Goal: Information Seeking & Learning: Learn about a topic

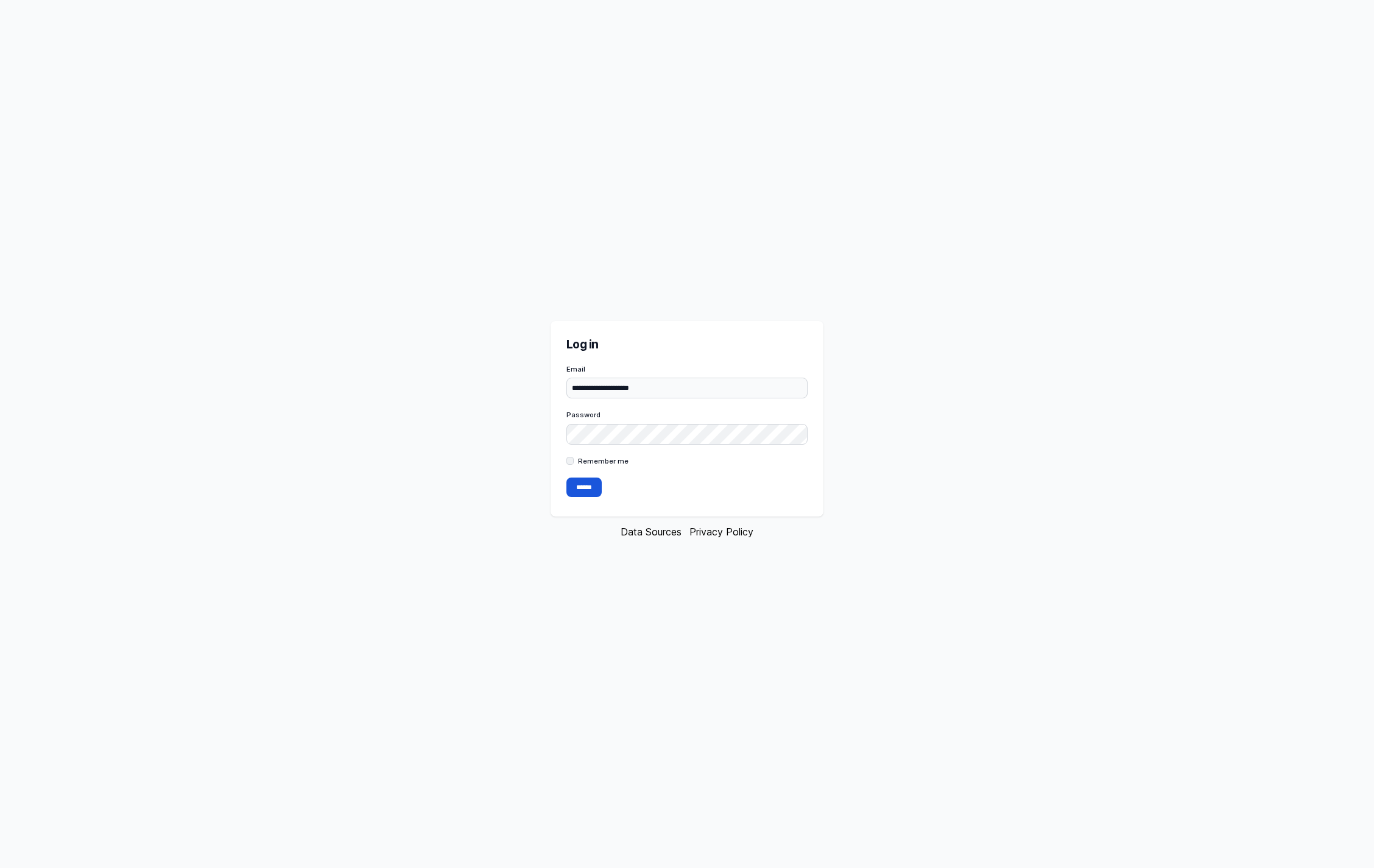
type input "**********"
click at [567, 477] on input "******" at bounding box center [584, 487] width 36 height 19
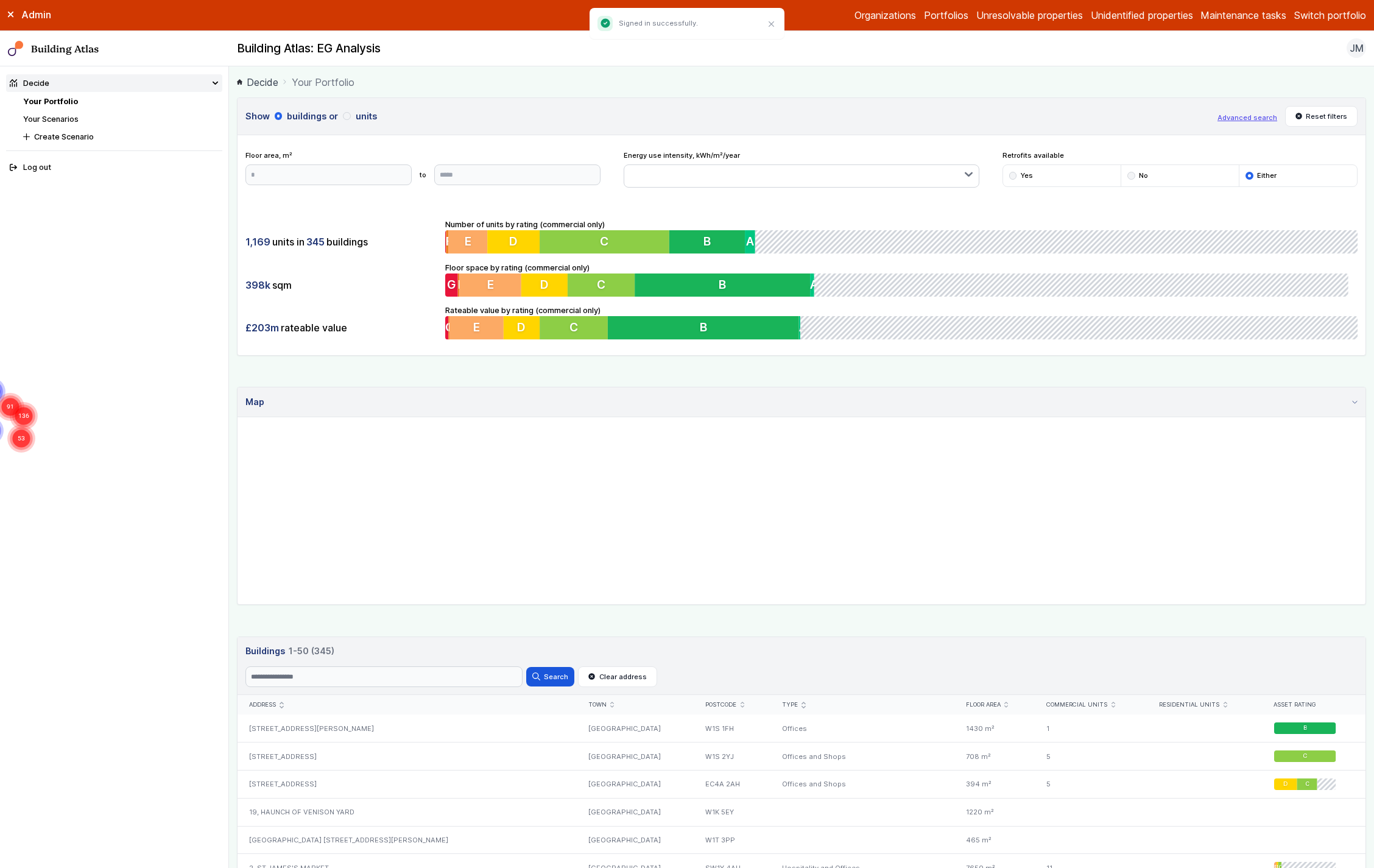
click at [66, 119] on link "Your Scenarios" at bounding box center [51, 119] width 56 height 9
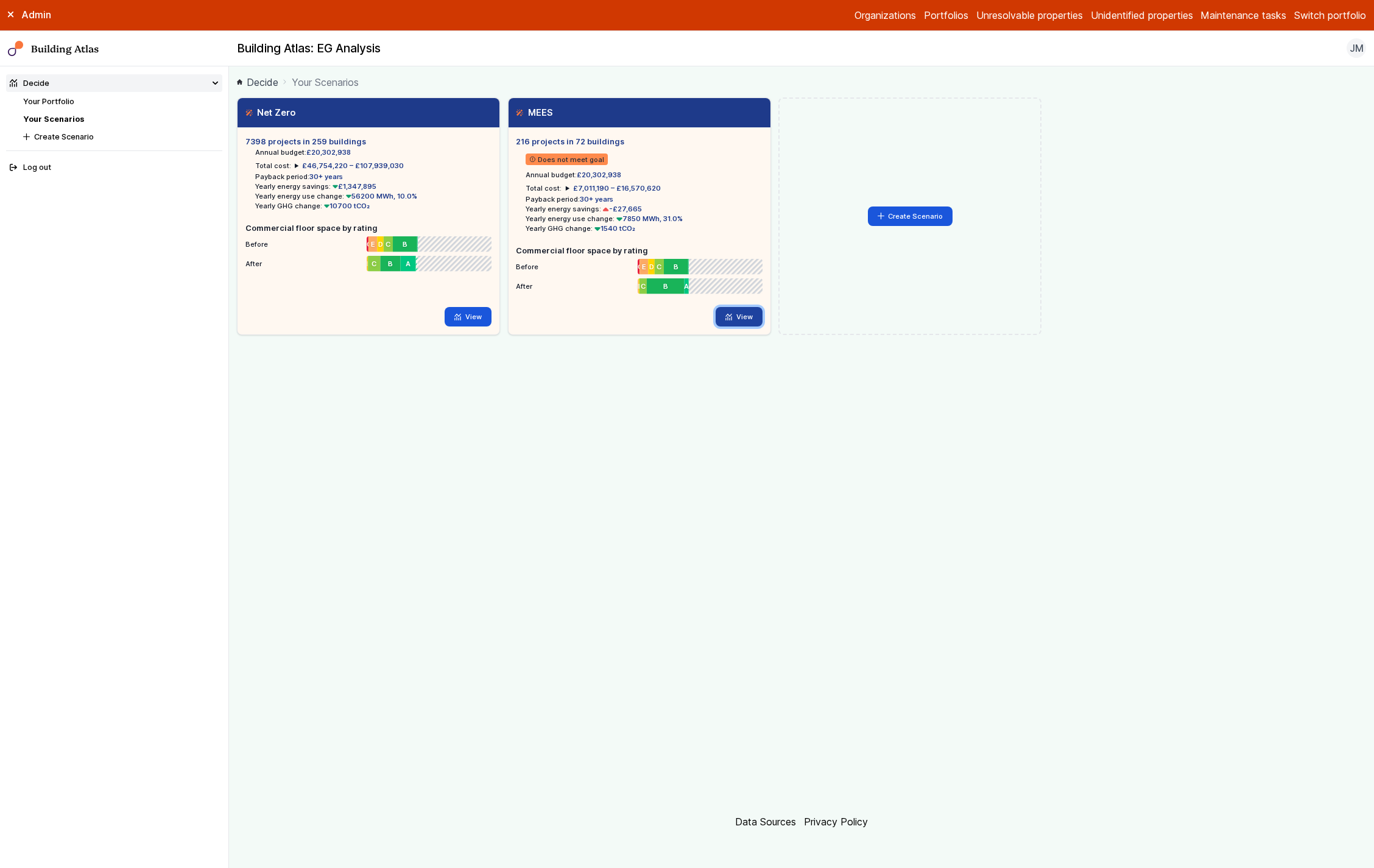
click at [732, 321] on link "View" at bounding box center [739, 316] width 47 height 19
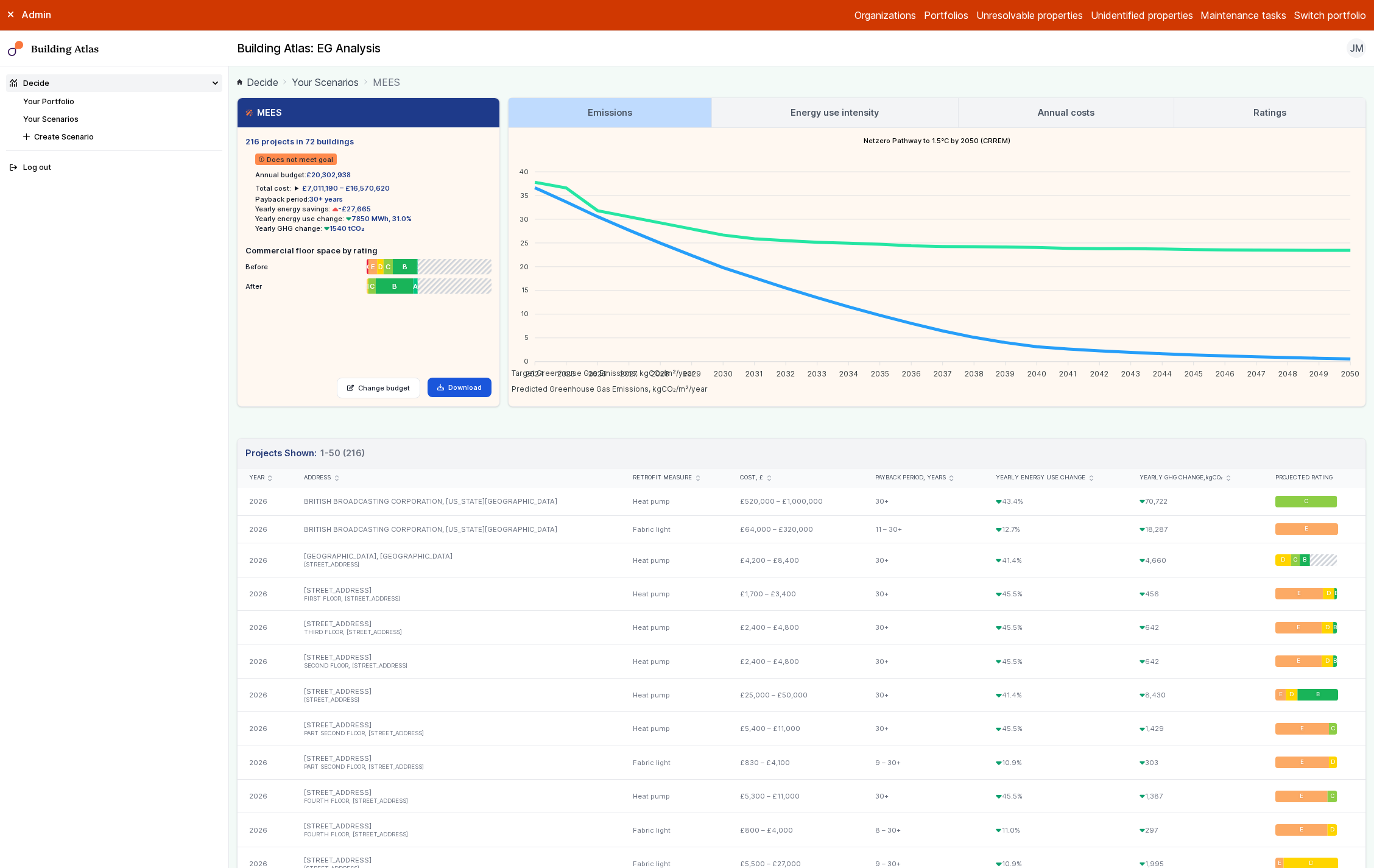
click at [1026, 109] on link "Annual costs" at bounding box center [1066, 112] width 215 height 29
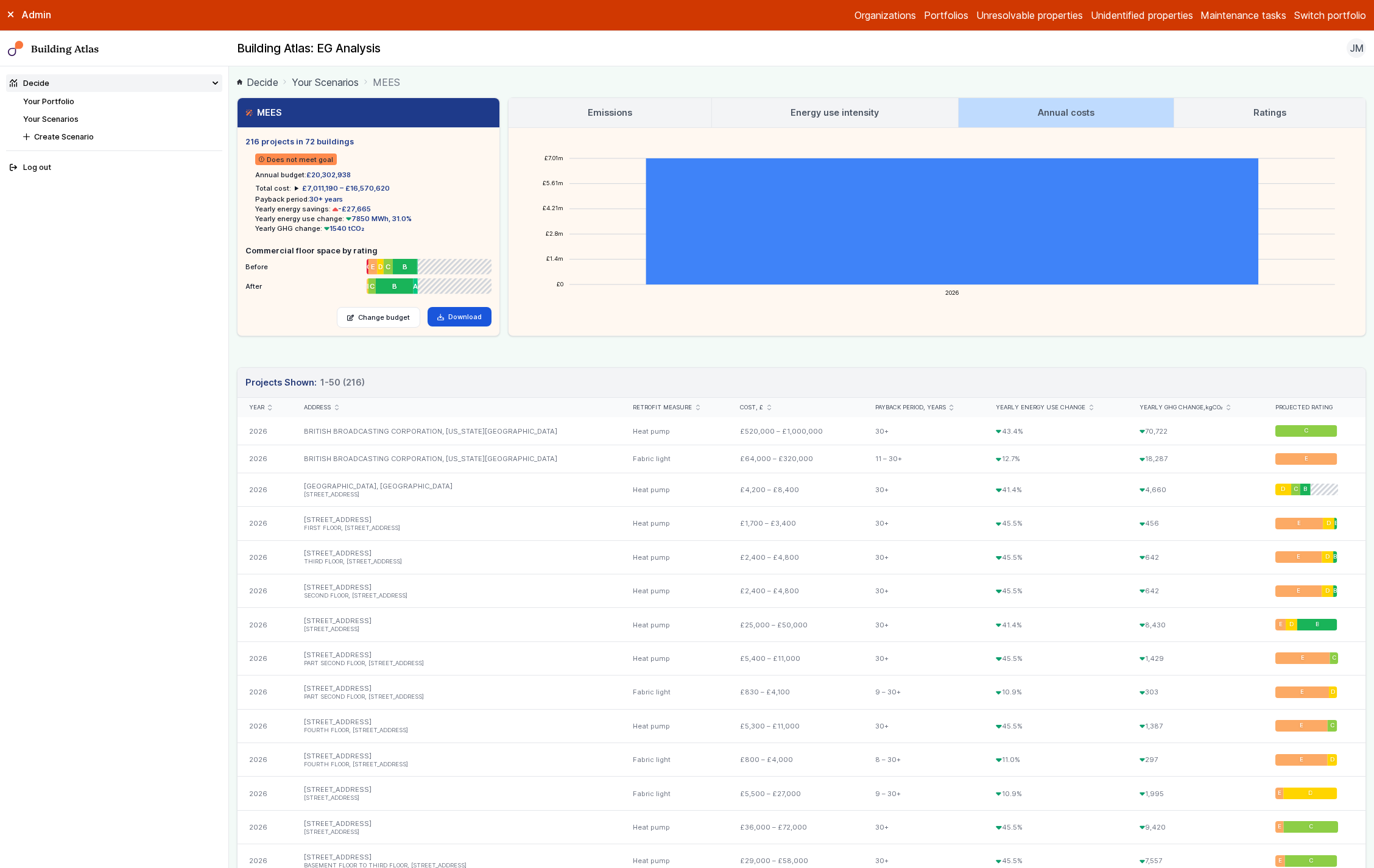
click at [1209, 119] on link "Ratings" at bounding box center [1270, 112] width 191 height 29
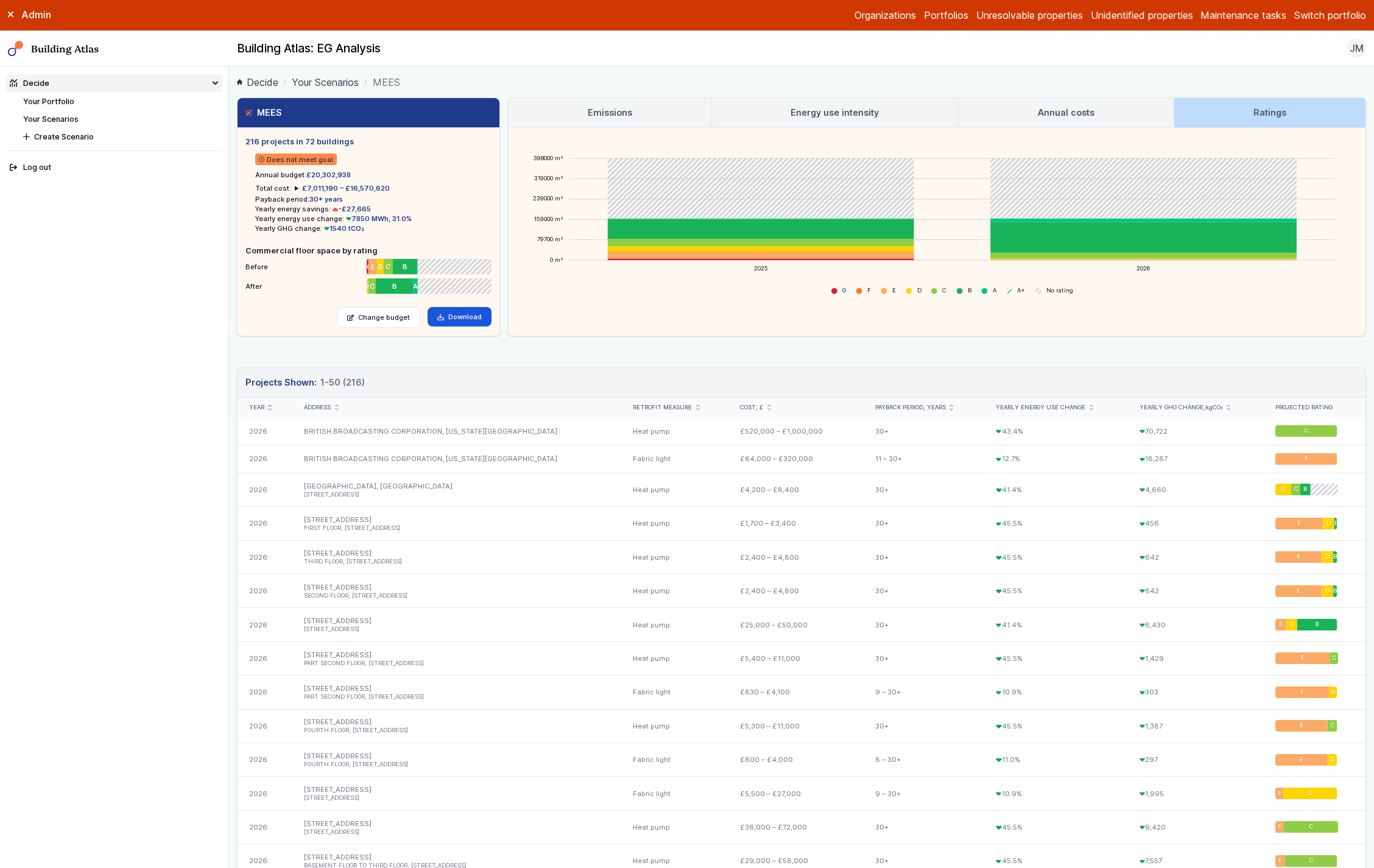
click at [307, 87] on link "Your Scenarios" at bounding box center [325, 82] width 67 height 14
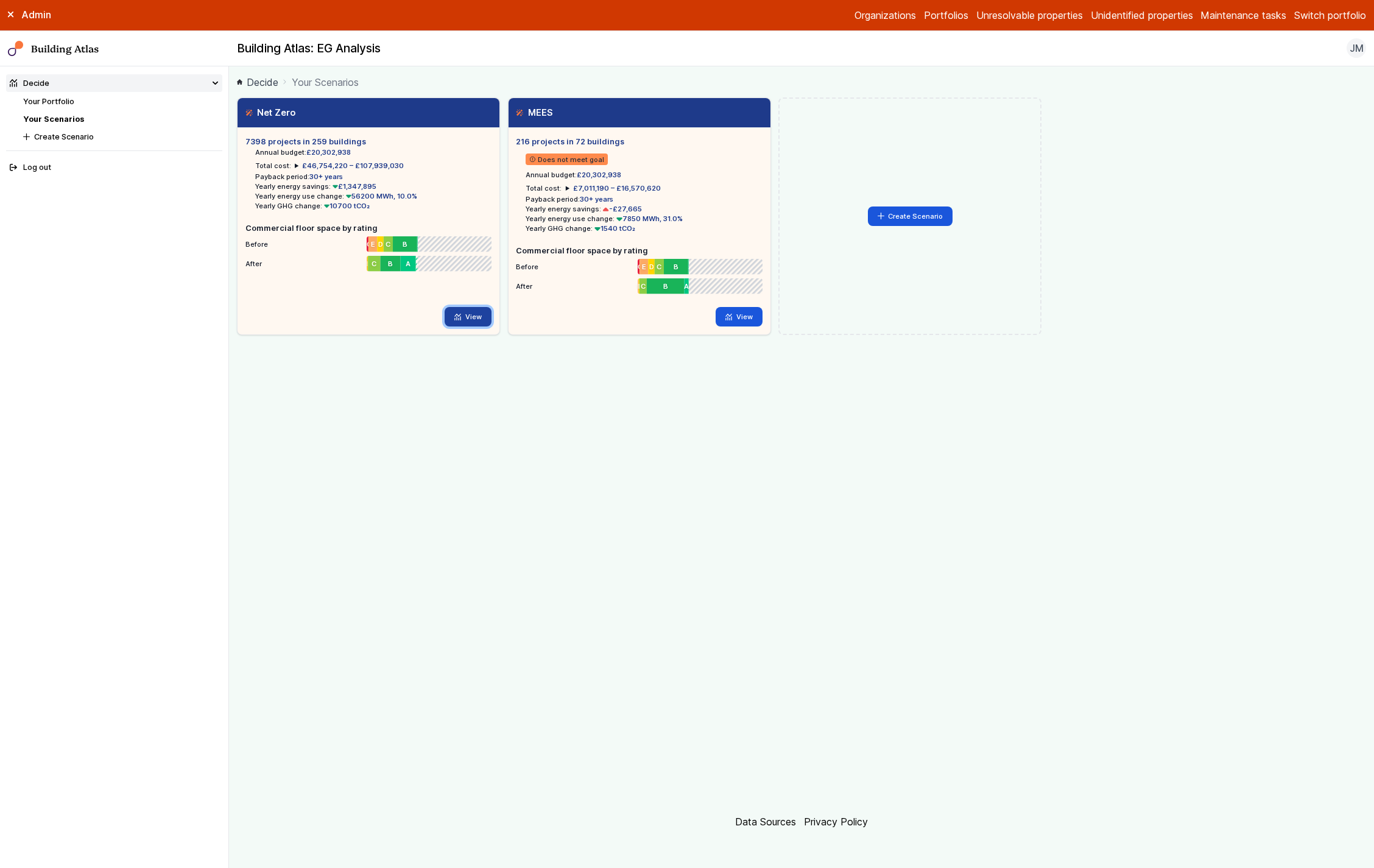
click at [479, 326] on link "View" at bounding box center [468, 316] width 47 height 19
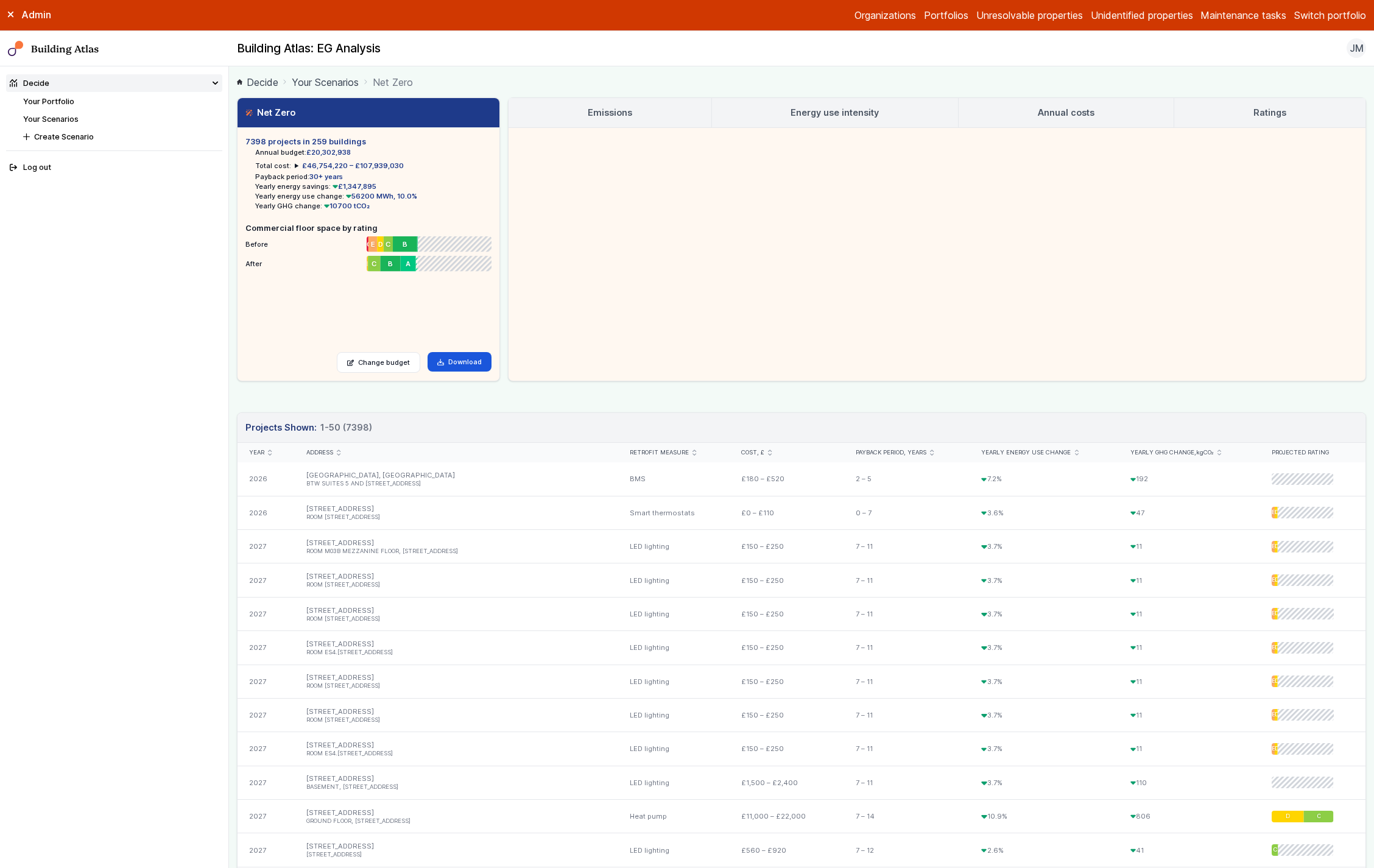
click at [1279, 118] on h3 "Ratings" at bounding box center [1270, 112] width 33 height 13
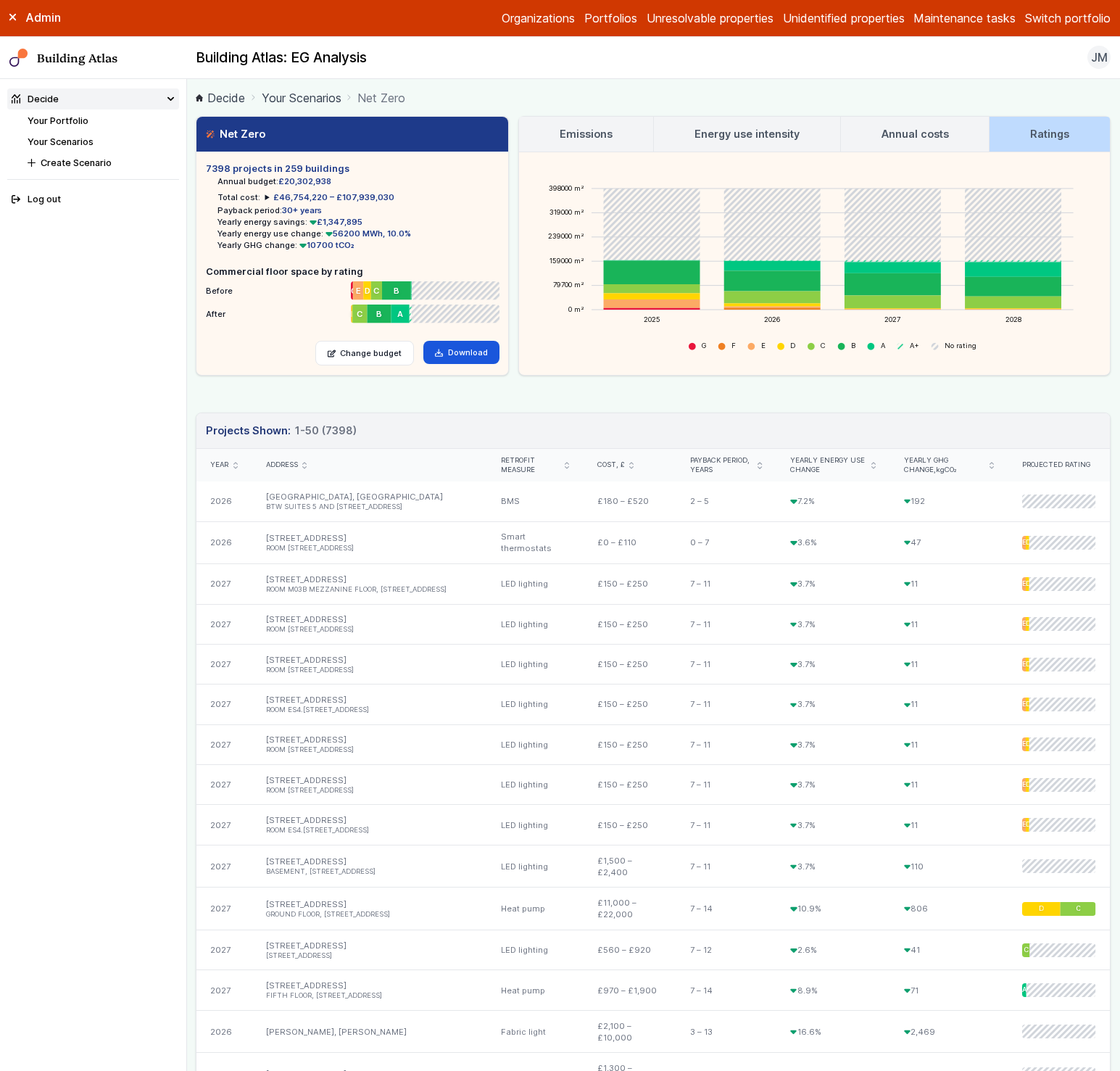
click at [603, 11] on link "Portfolios" at bounding box center [611, 18] width 53 height 17
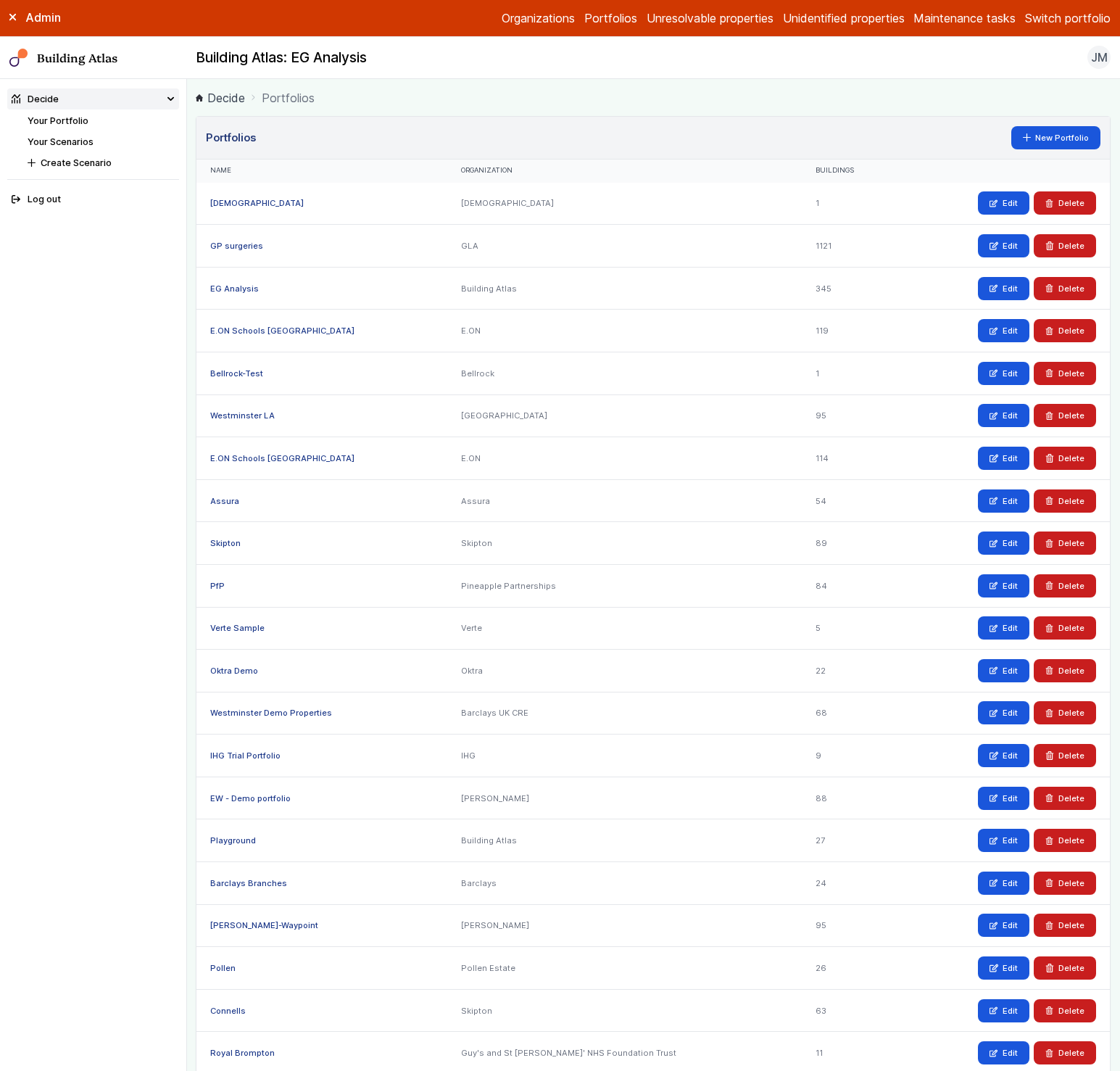
click at [71, 120] on link "Your Portfolio" at bounding box center [58, 120] width 61 height 11
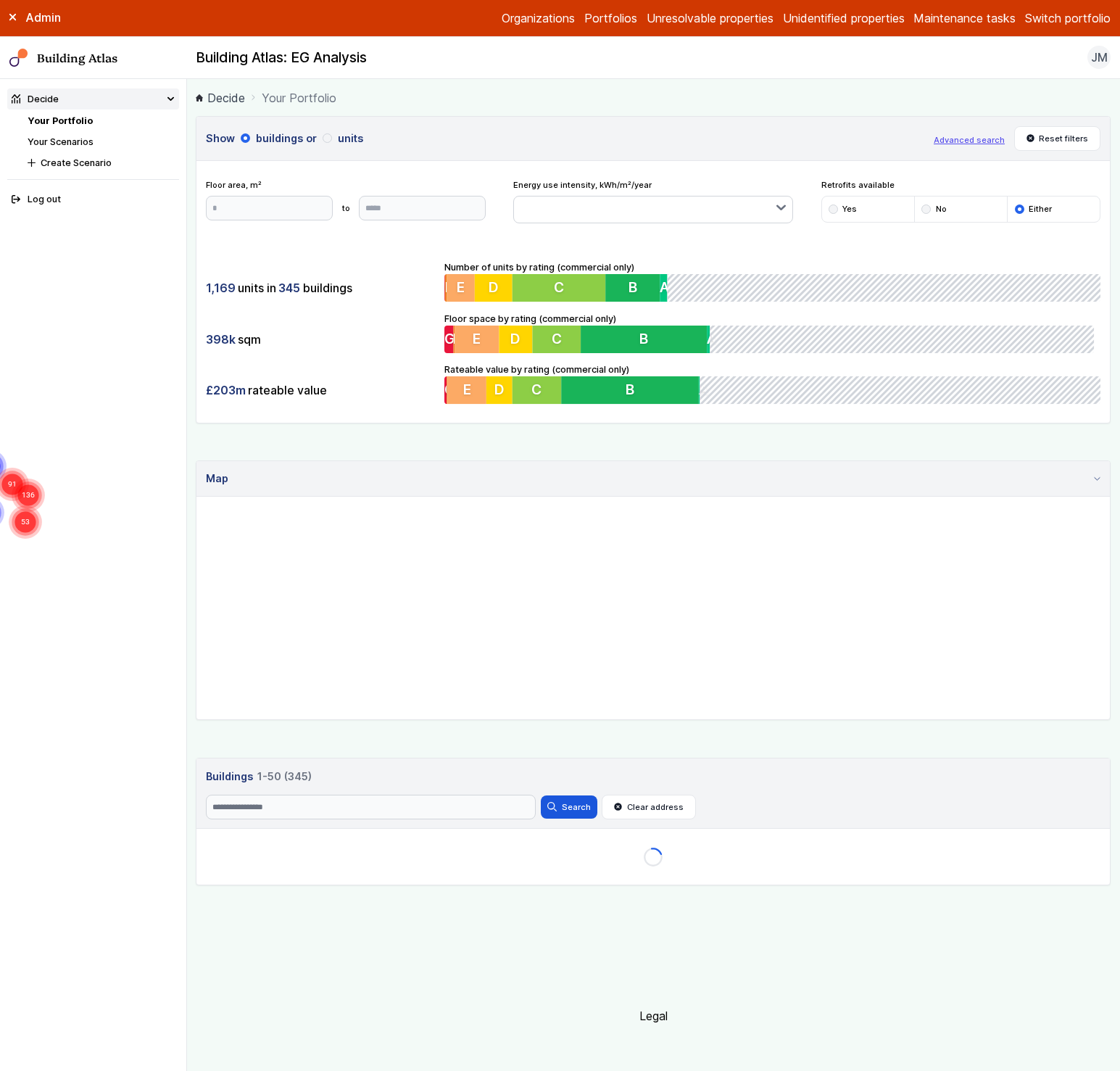
click at [971, 138] on button "Advanced search" at bounding box center [970, 140] width 71 height 12
click at [65, 144] on link "Your Scenarios" at bounding box center [60, 141] width 66 height 11
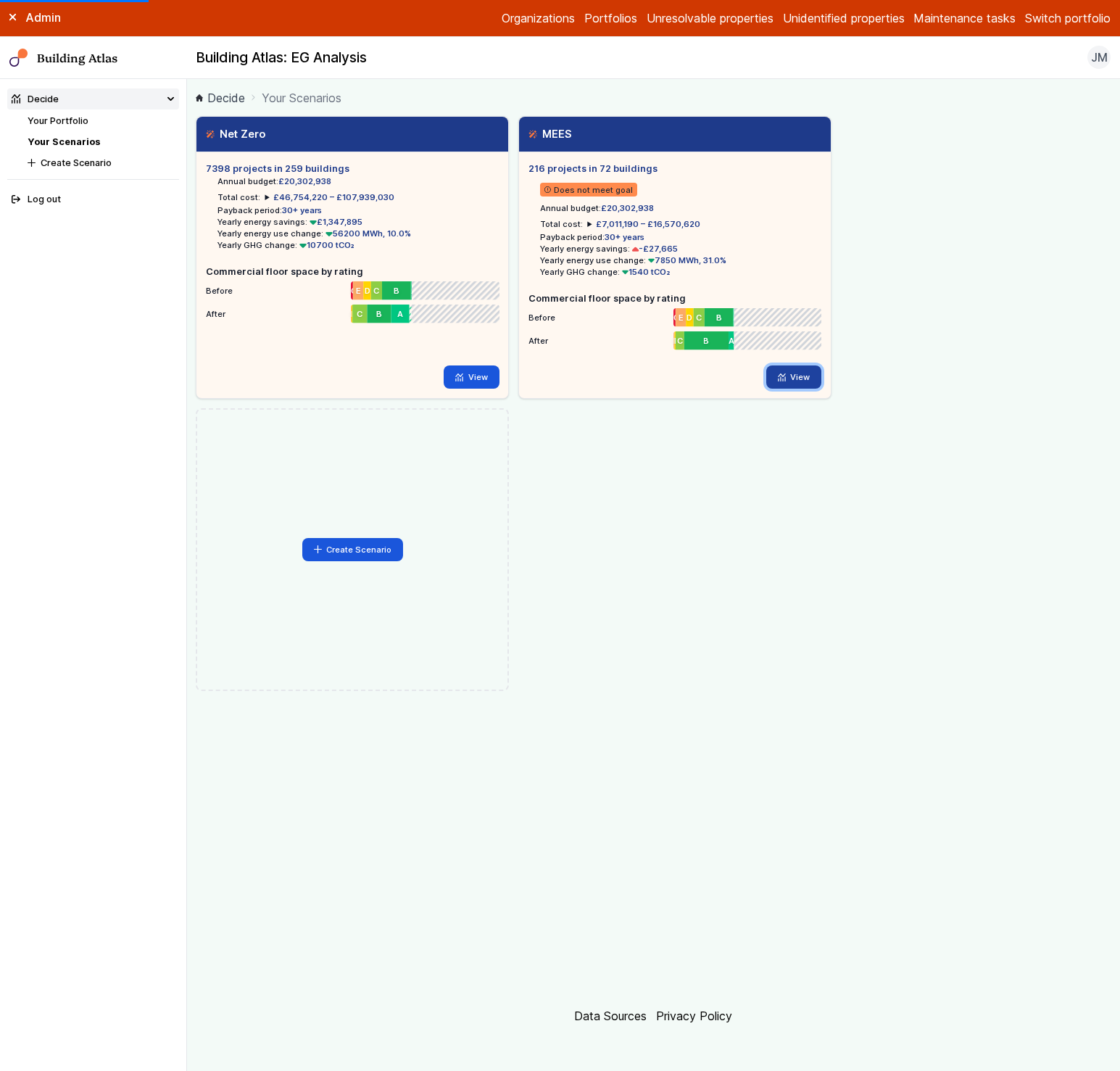
click at [804, 376] on link "View" at bounding box center [794, 376] width 56 height 23
click at [803, 388] on link "View" at bounding box center [794, 376] width 56 height 23
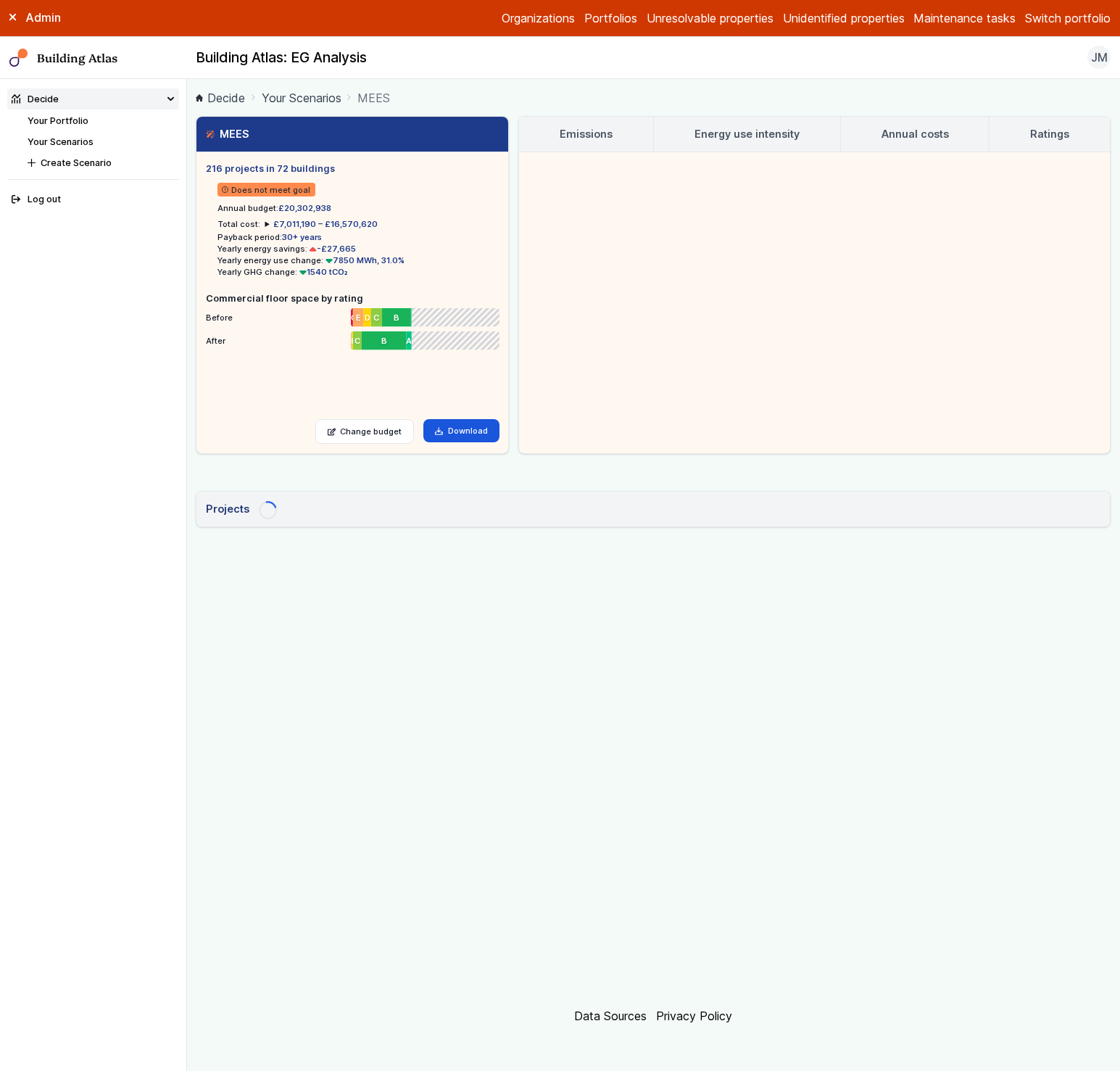
click at [1023, 139] on link "Ratings" at bounding box center [1050, 134] width 120 height 35
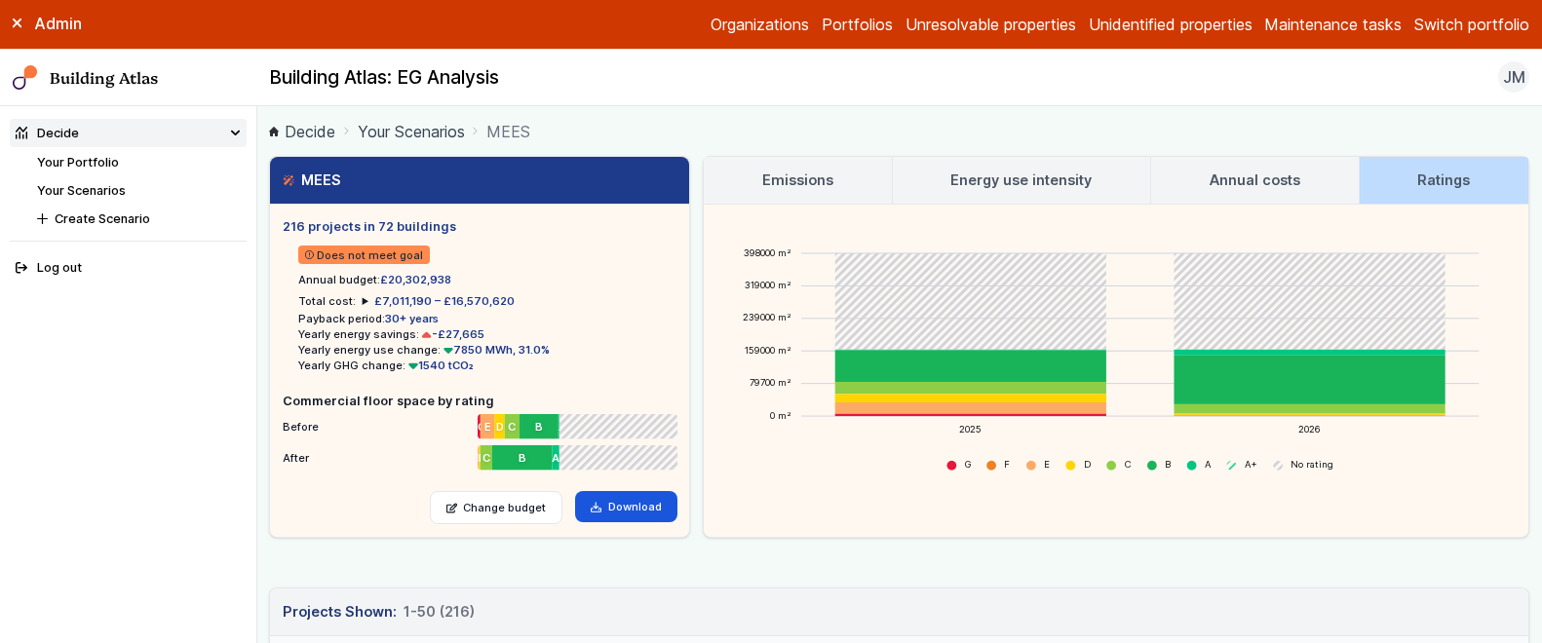
click at [437, 124] on link "Your Scenarios" at bounding box center [411, 131] width 107 height 23
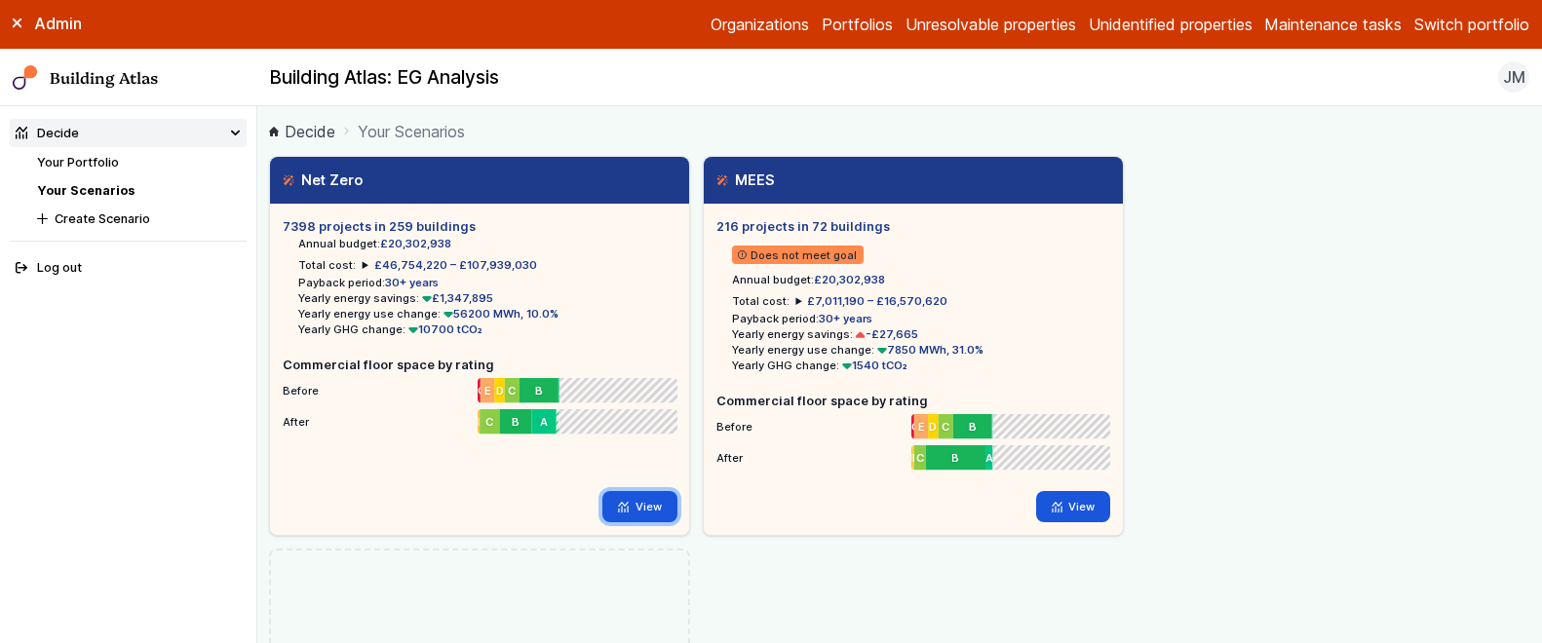
click at [639, 512] on link "View" at bounding box center [639, 506] width 75 height 31
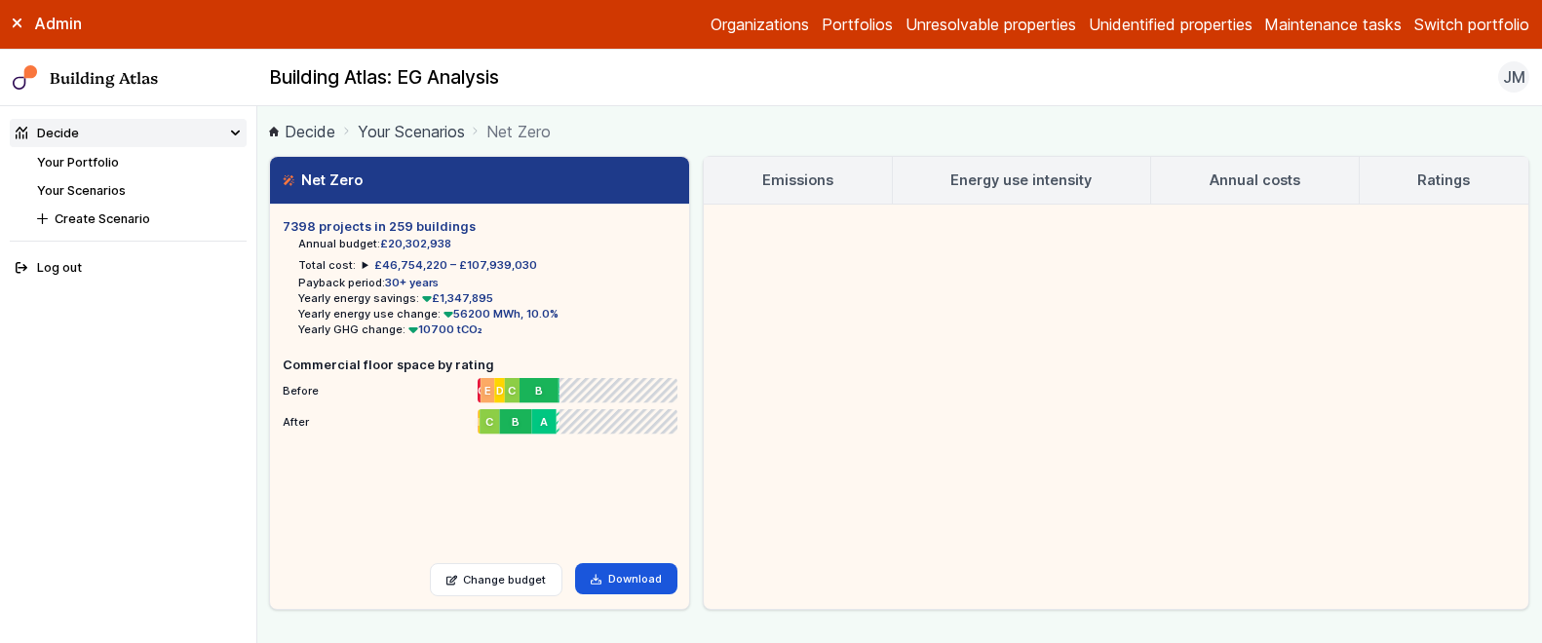
click at [1440, 171] on h3 "Ratings" at bounding box center [1443, 180] width 53 height 21
